Goal: Task Accomplishment & Management: Use online tool/utility

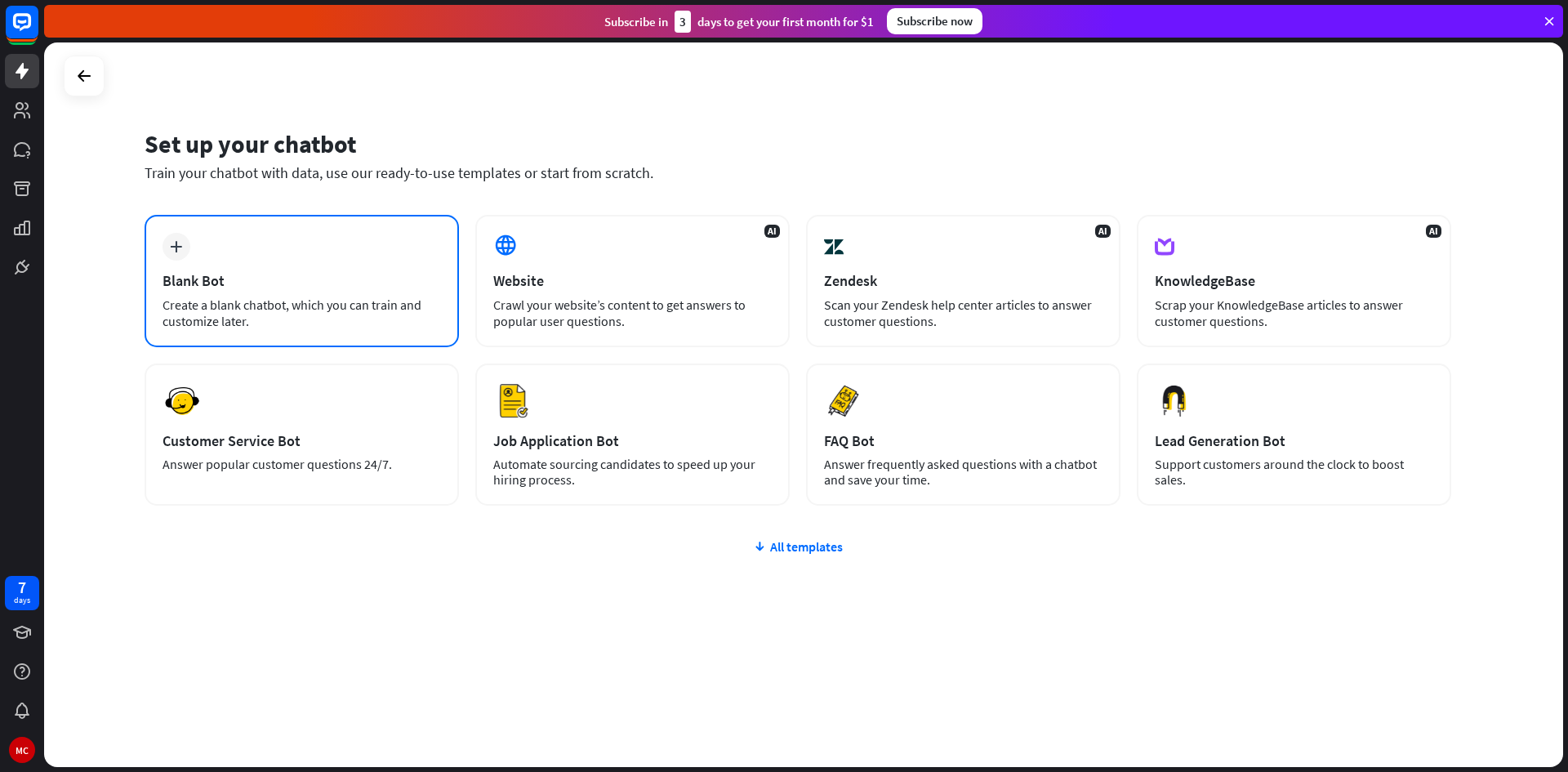
click at [336, 306] on div "Create a blank chatbot, which you can train and customize later." at bounding box center [301, 312] width 278 height 33
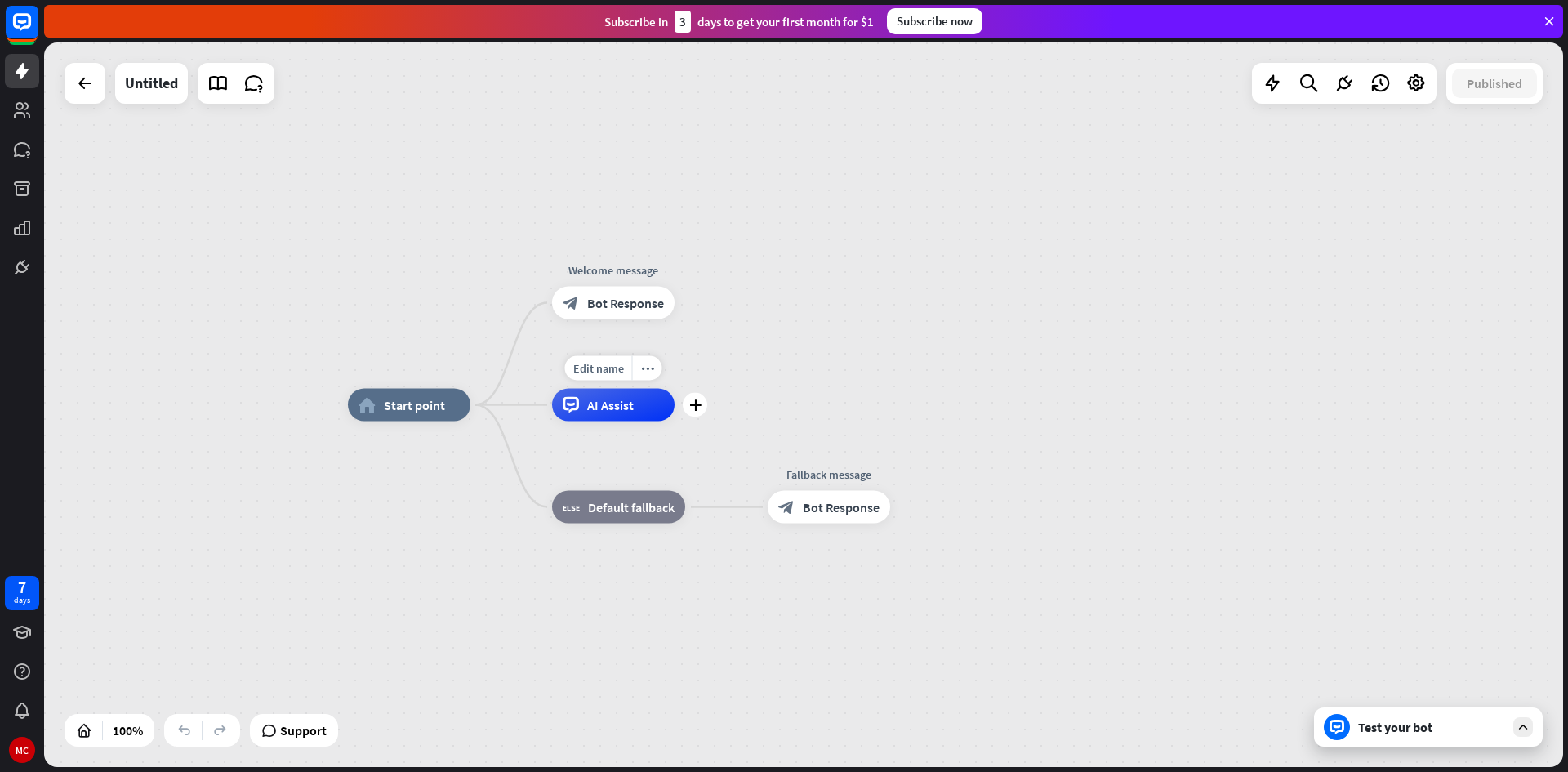
click at [699, 414] on div "plus" at bounding box center [694, 404] width 24 height 24
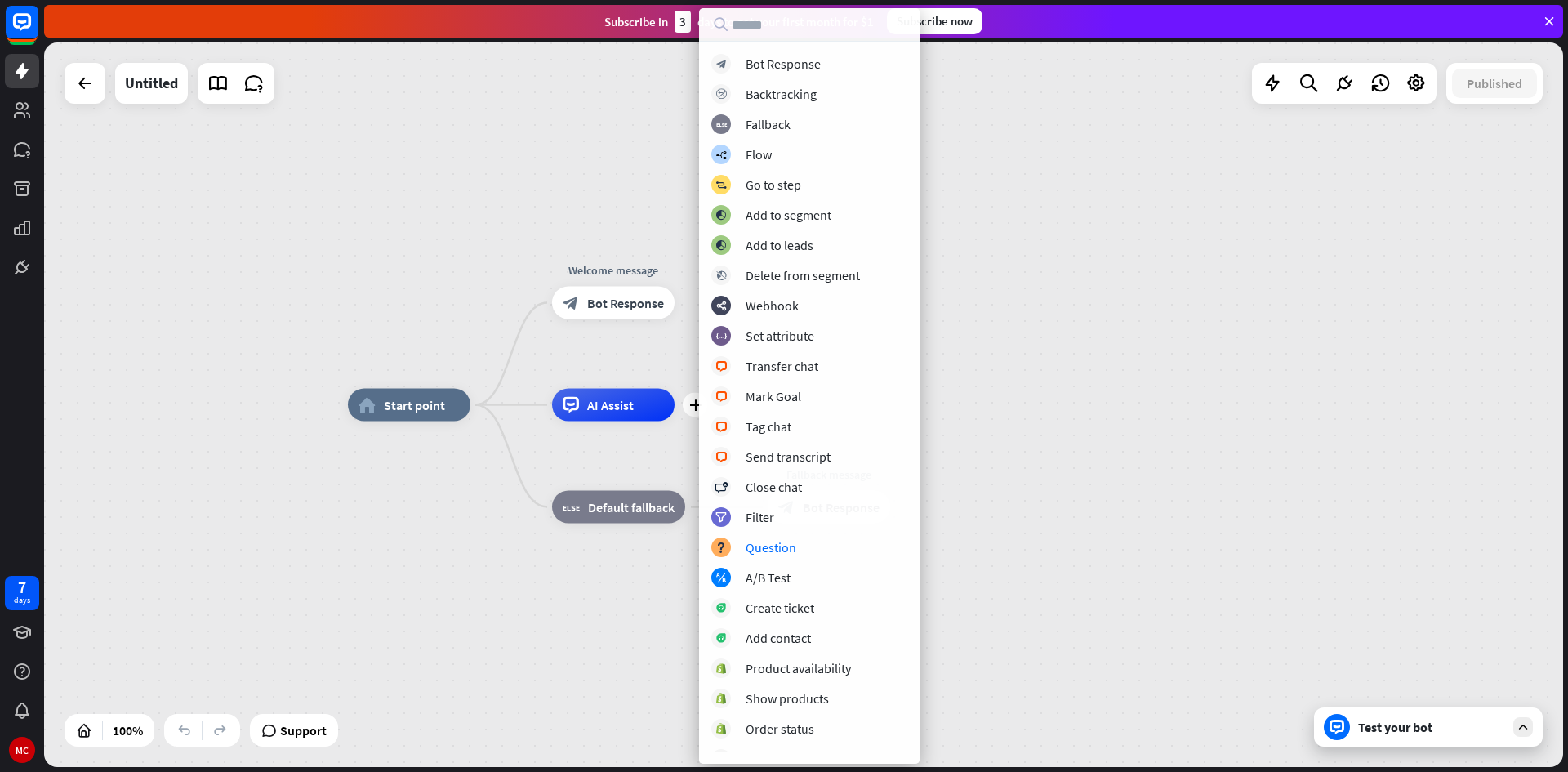
click at [1428, 736] on div "Test your bot" at bounding box center [1428, 727] width 229 height 39
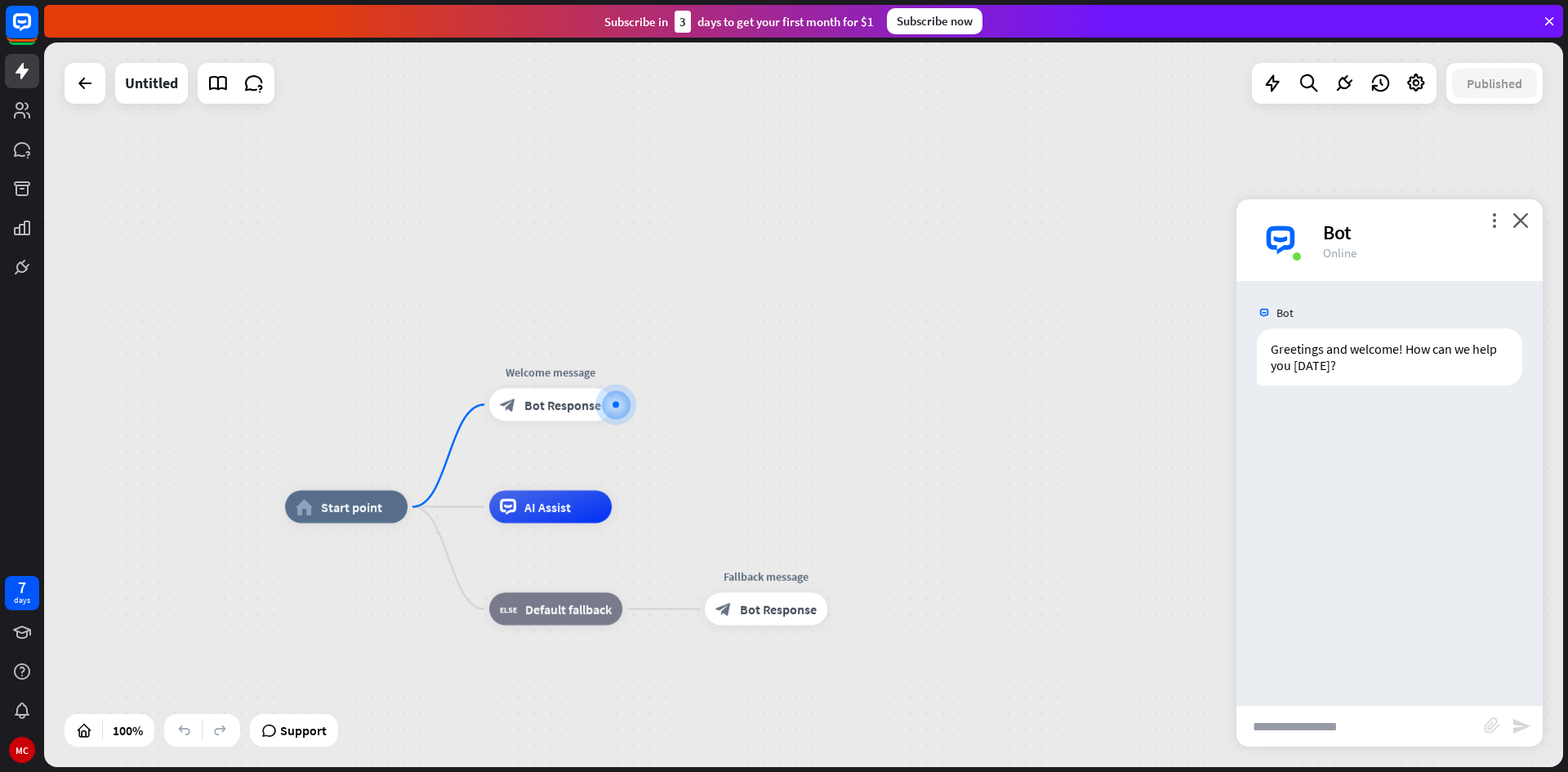
click at [1312, 742] on input "text" at bounding box center [1360, 726] width 248 height 41
type input "**********"
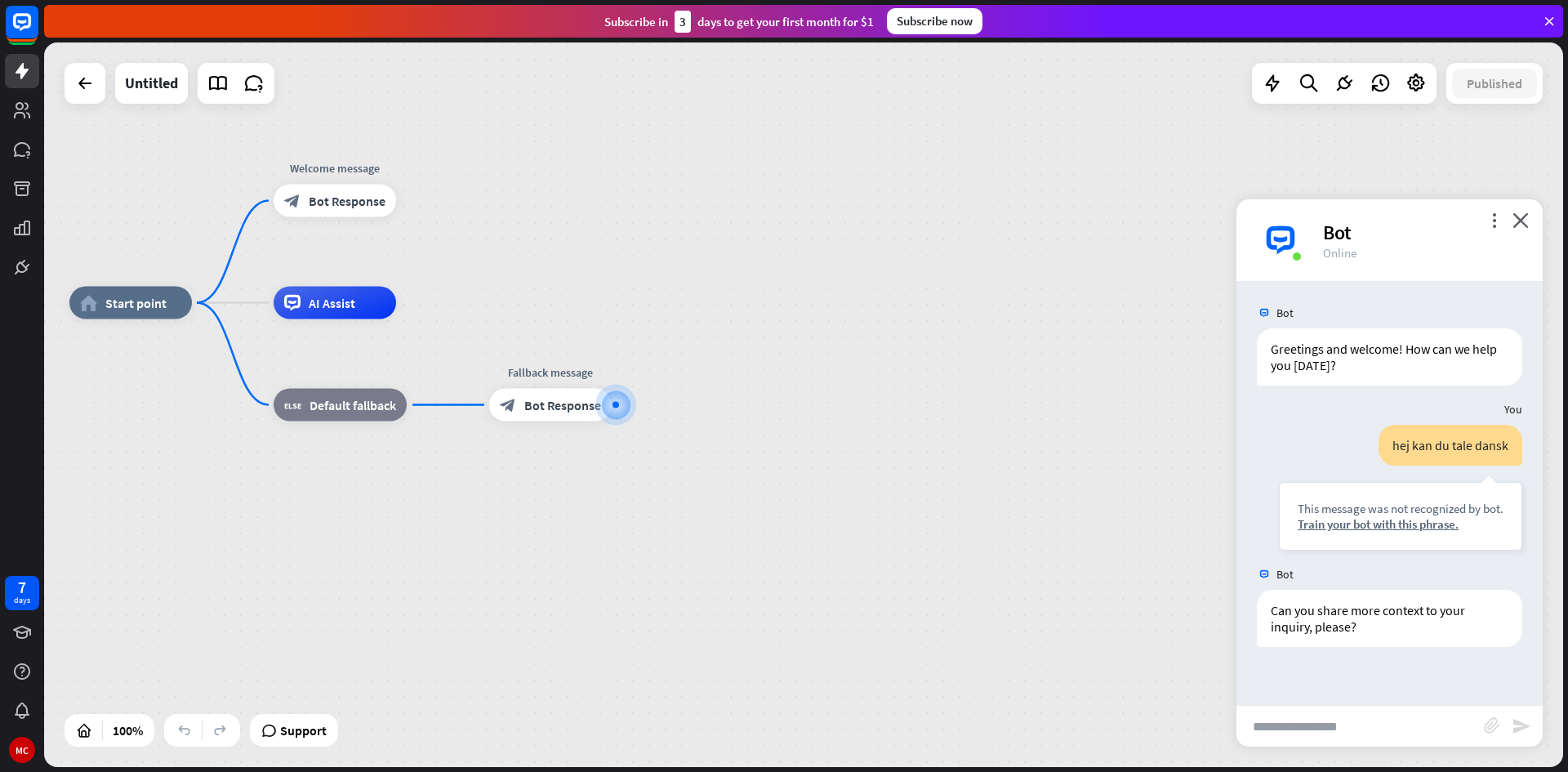
click at [1530, 226] on div "more_vert close Bot Online" at bounding box center [1390, 240] width 306 height 81
click at [1530, 214] on div "more_vert close Bot Online" at bounding box center [1390, 240] width 306 height 81
click at [1524, 220] on icon "close" at bounding box center [1521, 219] width 16 height 15
